Goal: Register for event/course

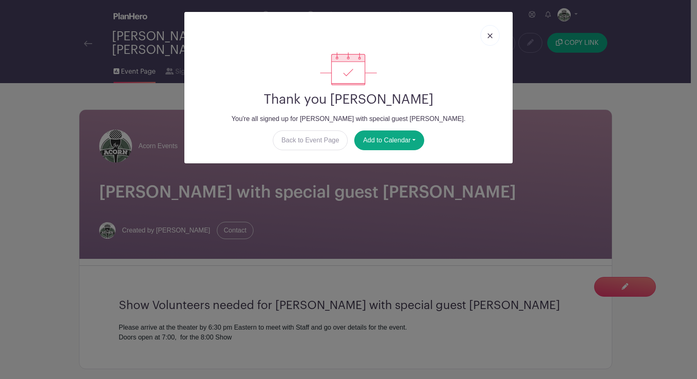
click at [490, 36] on img at bounding box center [489, 35] width 5 height 5
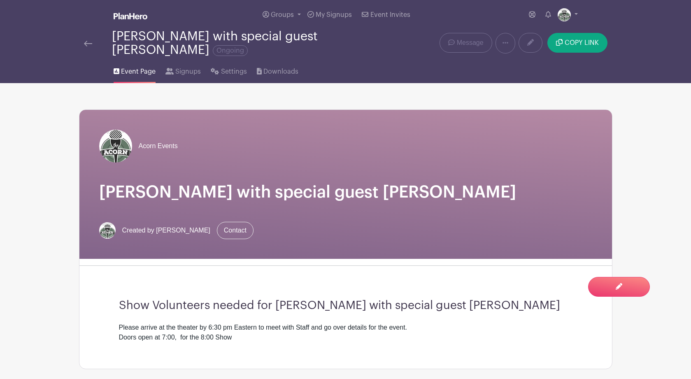
click at [85, 43] on img at bounding box center [88, 44] width 8 height 6
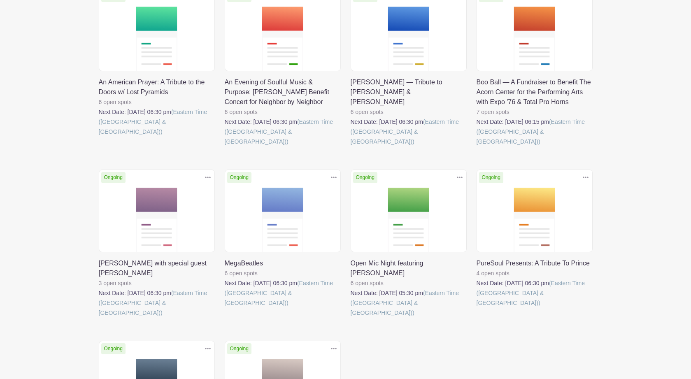
click at [99, 318] on link at bounding box center [99, 318] width 0 height 0
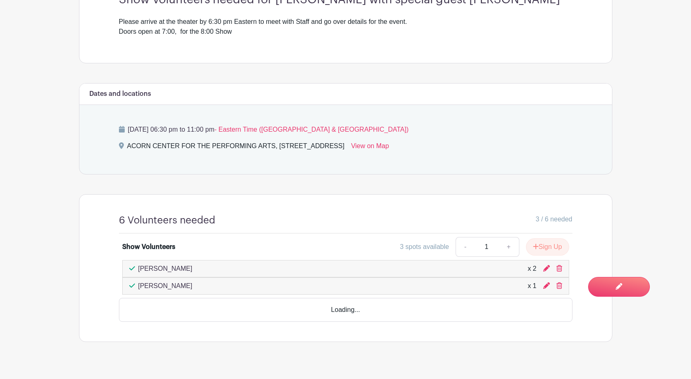
scroll to position [298, 0]
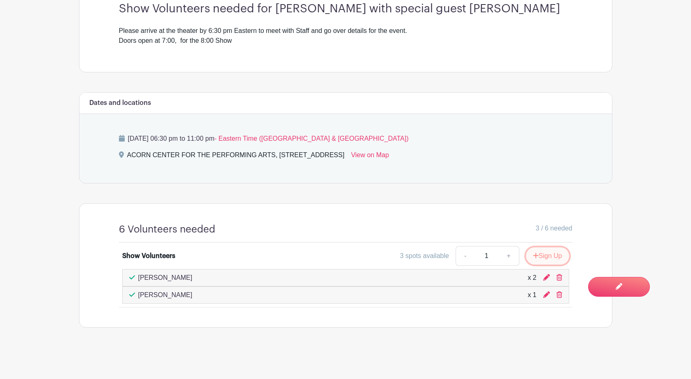
click at [542, 255] on button "Sign Up" at bounding box center [547, 255] width 43 height 17
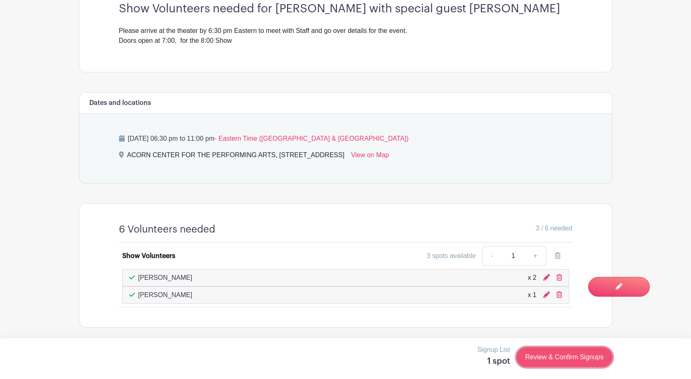
click at [546, 359] on link "Review & Confirm Signups" at bounding box center [563, 357] width 95 height 20
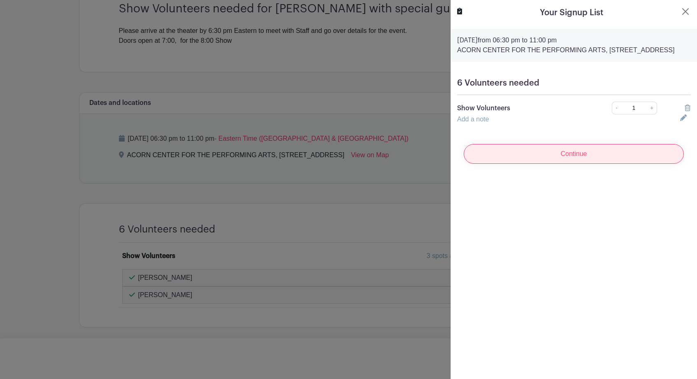
click at [573, 164] on input "Continue" at bounding box center [574, 154] width 220 height 20
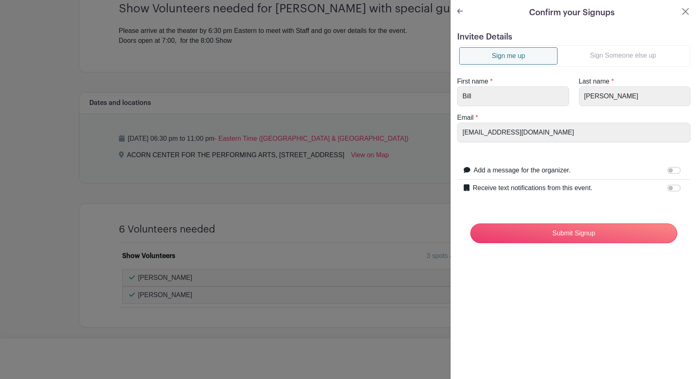
click at [625, 59] on link "Sign Someone else up" at bounding box center [622, 55] width 131 height 16
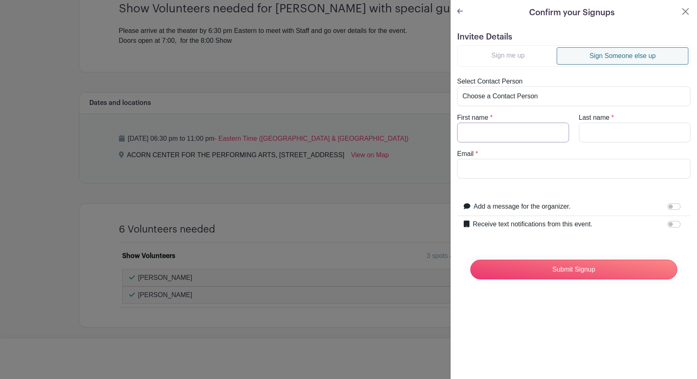
click at [537, 129] on input "First name" at bounding box center [513, 133] width 112 height 20
type input "Amy"
click at [644, 136] on input "Last name" at bounding box center [635, 133] width 112 height 20
type input "Williams"
click at [502, 172] on input "Email" at bounding box center [573, 169] width 233 height 20
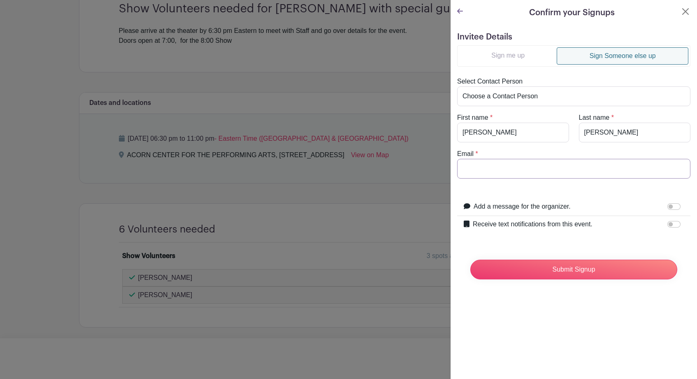
paste input "amysuewilliams66@gmail.com"
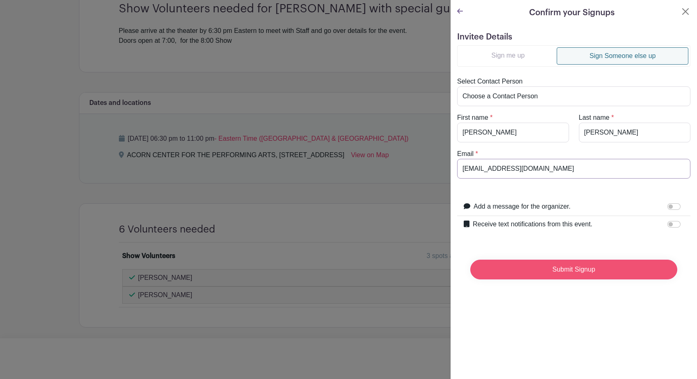
type input "amysuewilliams66@gmail.com"
click at [560, 272] on input "Submit Signup" at bounding box center [573, 270] width 207 height 20
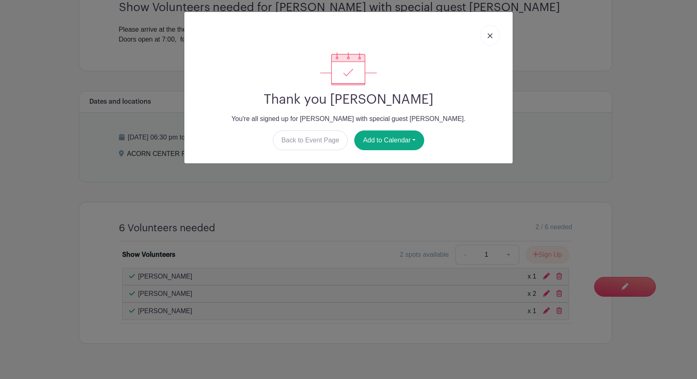
click at [492, 37] on link at bounding box center [489, 35] width 19 height 21
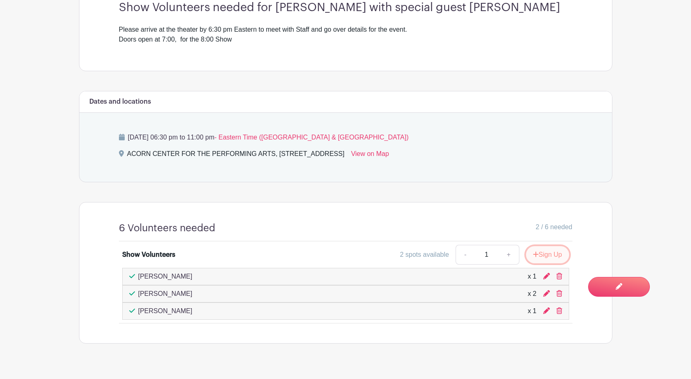
click at [552, 256] on button "Sign Up" at bounding box center [547, 254] width 43 height 17
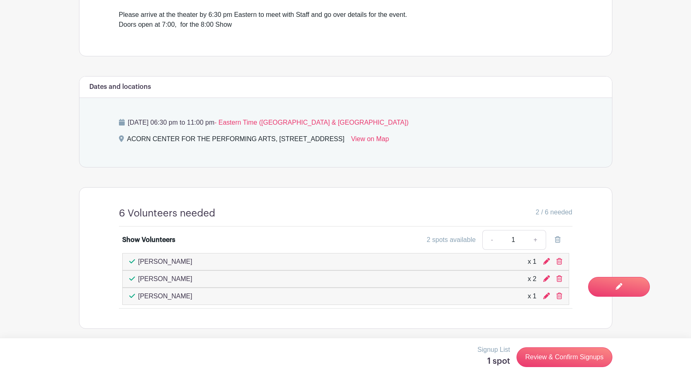
scroll to position [313, 0]
click at [538, 359] on link "Review & Confirm Signups" at bounding box center [563, 357] width 95 height 20
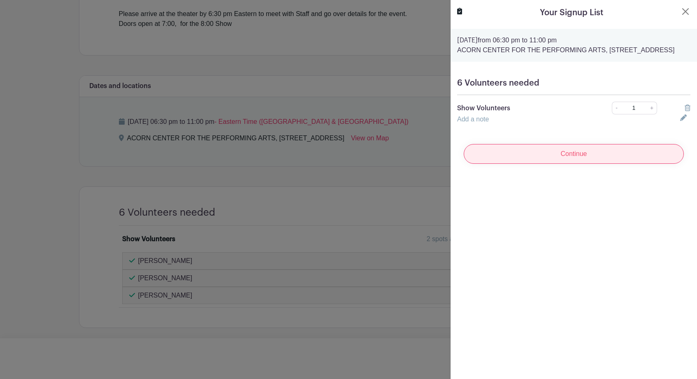
click at [560, 164] on input "Continue" at bounding box center [574, 154] width 220 height 20
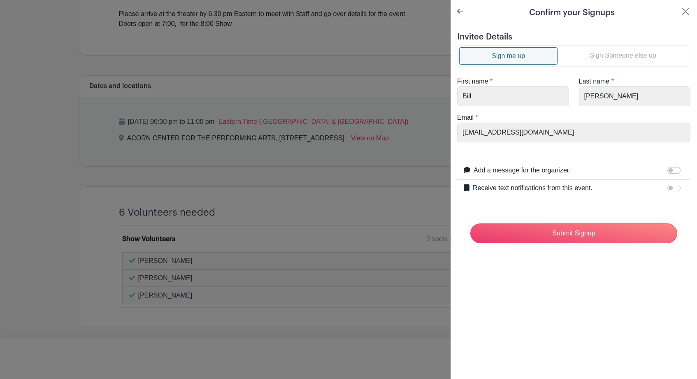
click at [610, 55] on link "Sign Someone else up" at bounding box center [622, 55] width 131 height 16
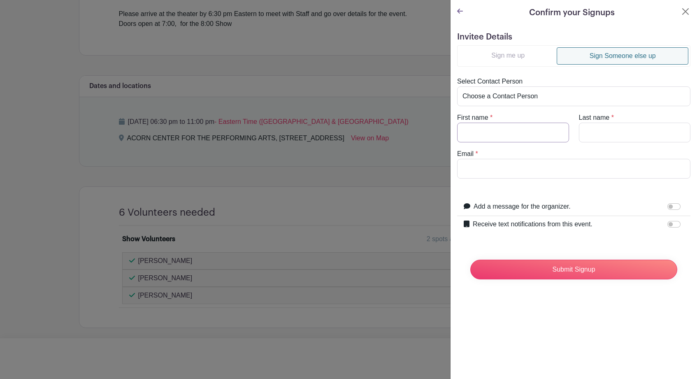
click at [501, 135] on input "First name" at bounding box center [513, 133] width 112 height 20
type input "Bruce"
click at [606, 133] on input "Last name" at bounding box center [635, 133] width 112 height 20
type input "Jones"
click at [570, 167] on input "Email" at bounding box center [573, 169] width 233 height 20
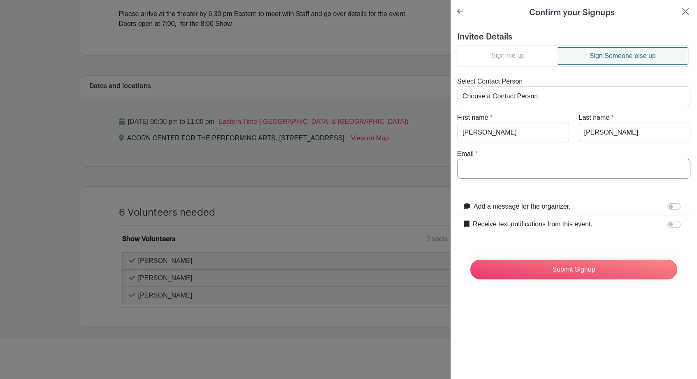
paste input "bruce.jones.29er@gmail.com"
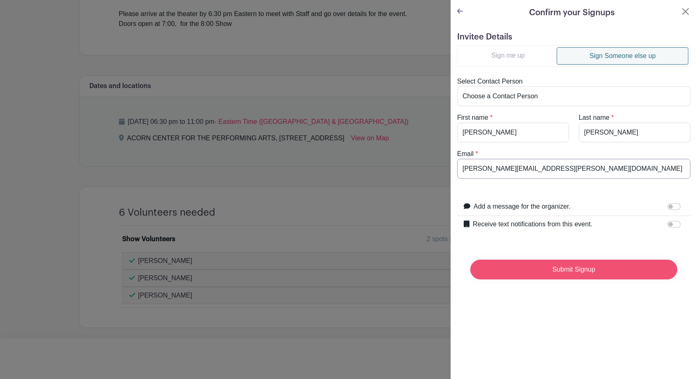
type input "bruce.jones.29er@gmail.com"
click at [572, 273] on input "Submit Signup" at bounding box center [573, 270] width 207 height 20
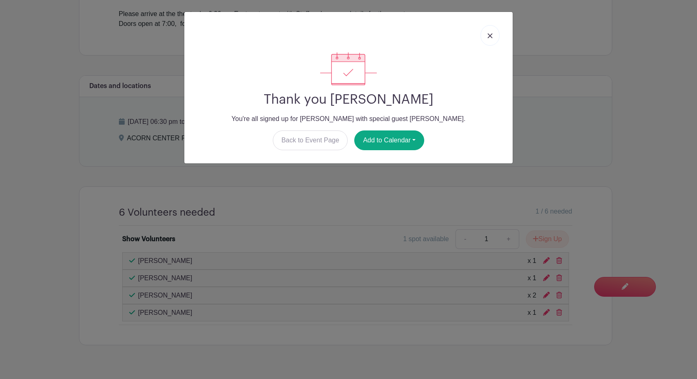
click at [490, 37] on img at bounding box center [489, 35] width 5 height 5
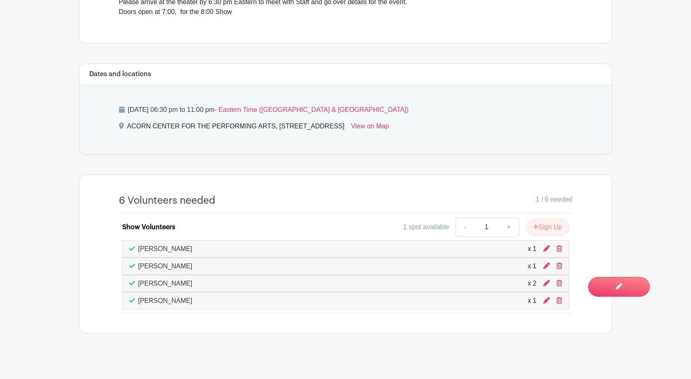
scroll to position [330, 0]
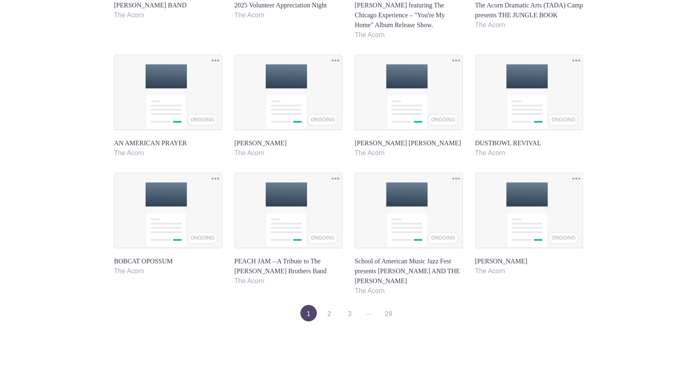
scroll to position [210, 0]
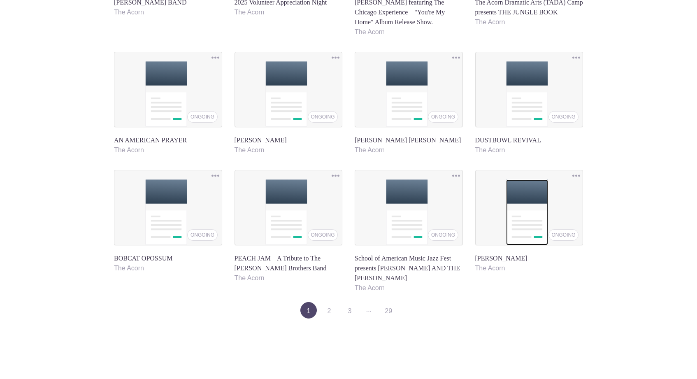
click at [512, 228] on img at bounding box center [527, 212] width 42 height 66
